Goal: Navigation & Orientation: Find specific page/section

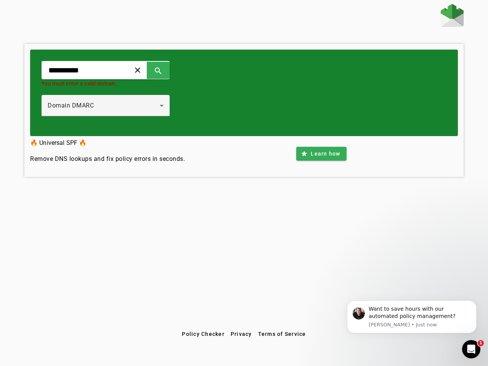
click at [147, 70] on span at bounding box center [138, 70] width 18 height 18
click at [168, 70] on span at bounding box center [158, 70] width 18 height 18
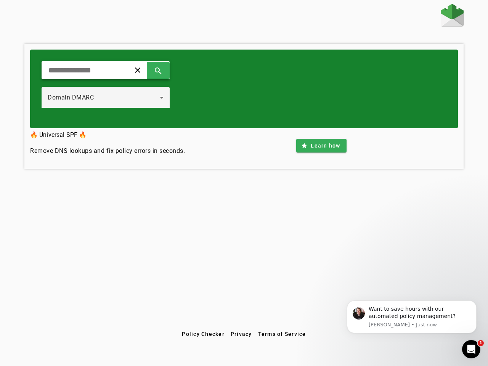
click at [114, 106] on div "Domain DMARC" at bounding box center [106, 97] width 116 height 21
click at [321, 154] on span at bounding box center [321, 146] width 50 height 18
click at [203, 334] on span "Policy Checker" at bounding box center [203, 334] width 43 height 6
click at [242, 334] on span "Privacy" at bounding box center [241, 334] width 21 height 6
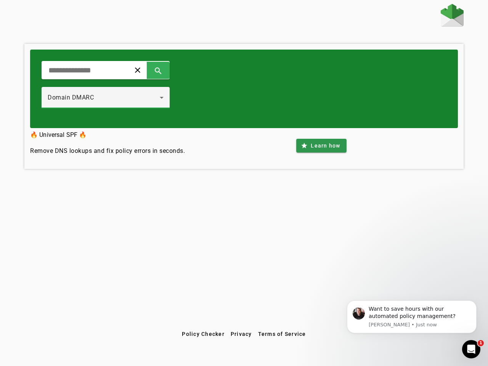
click at [282, 334] on span "Terms of Service" at bounding box center [282, 334] width 48 height 6
click at [412, 317] on div "Want to save hours with our automated policy management?" at bounding box center [420, 313] width 102 height 15
click at [478, 303] on div "clear search Domain DMARC 🔥 Universal SPF 🔥 Remove DNS lookups and fix policy e…" at bounding box center [244, 166] width 488 height 324
